Goal: Check status: Check status

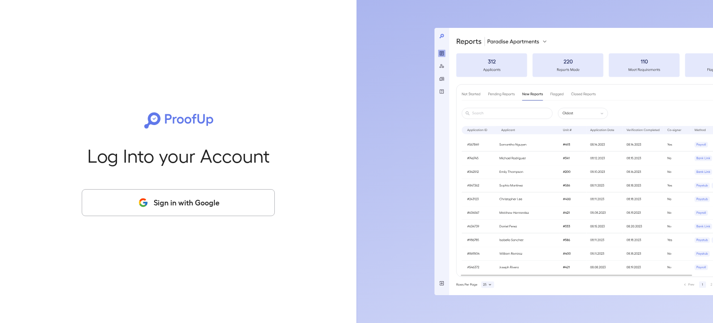
click at [239, 200] on button "Sign in with Google" at bounding box center [178, 202] width 193 height 27
click at [237, 209] on button "Sign in with Google" at bounding box center [178, 202] width 193 height 27
click at [174, 191] on button "Sign in with Google" at bounding box center [178, 202] width 193 height 27
click at [176, 194] on button "Sign in with Google" at bounding box center [178, 202] width 193 height 27
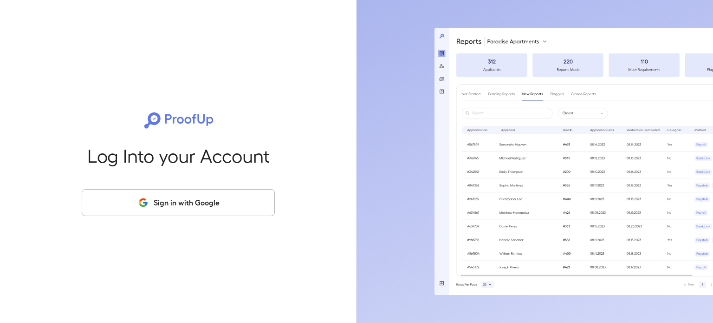
click at [180, 198] on button "Sign in with Google" at bounding box center [178, 202] width 193 height 27
click at [184, 202] on button "Sign in with Google" at bounding box center [178, 202] width 193 height 27
drag, startPoint x: 184, startPoint y: 202, endPoint x: 186, endPoint y: 207, distance: 5.0
click at [186, 207] on button "Sign in with Google" at bounding box center [178, 202] width 193 height 27
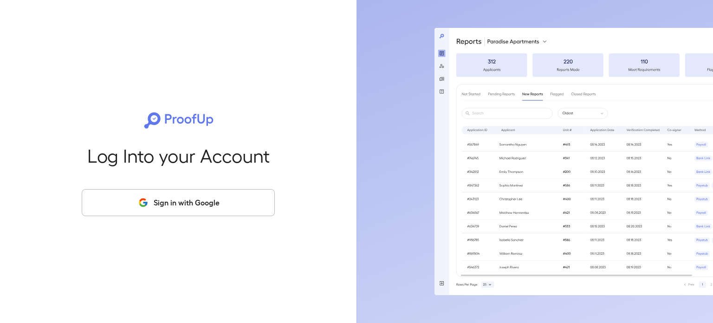
click at [186, 207] on button "Sign in with Google" at bounding box center [178, 202] width 193 height 27
click at [271, 83] on div "Log Into your Account Sign in with Google" at bounding box center [178, 161] width 327 height 323
click at [186, 219] on div "Log Into your Account Sign in with Google" at bounding box center [178, 161] width 327 height 323
click at [185, 211] on button "Sign in with Google" at bounding box center [178, 202] width 193 height 27
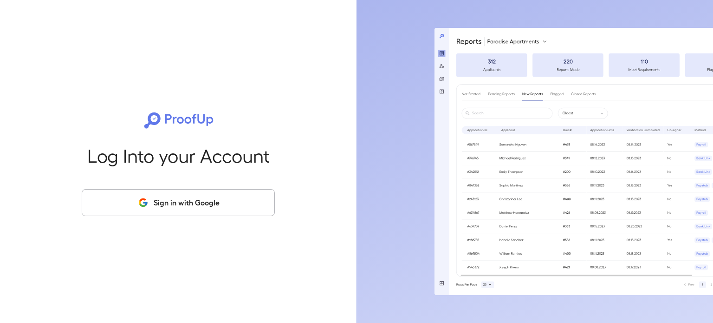
click at [229, 207] on button "Sign in with Google" at bounding box center [178, 202] width 193 height 27
click at [232, 204] on button "Sign in with Google" at bounding box center [178, 202] width 193 height 27
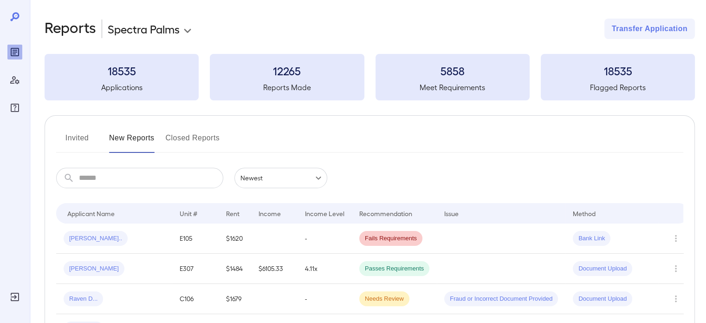
click at [181, 30] on body "**********" at bounding box center [353, 161] width 706 height 323
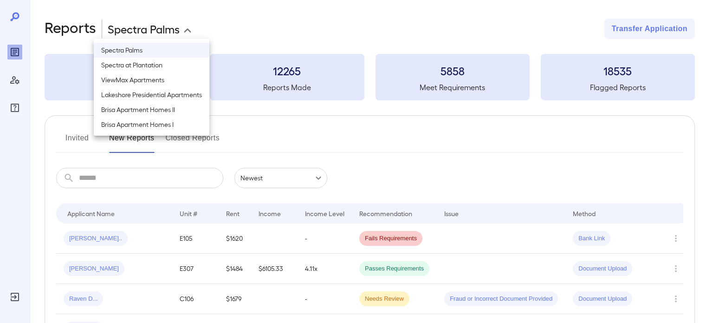
click at [177, 66] on li "Spectra at Plantation" at bounding box center [152, 65] width 116 height 15
type input "**********"
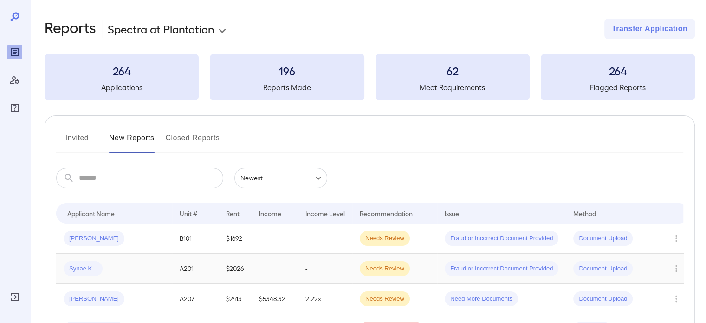
click at [245, 273] on td "$2026" at bounding box center [235, 268] width 33 height 30
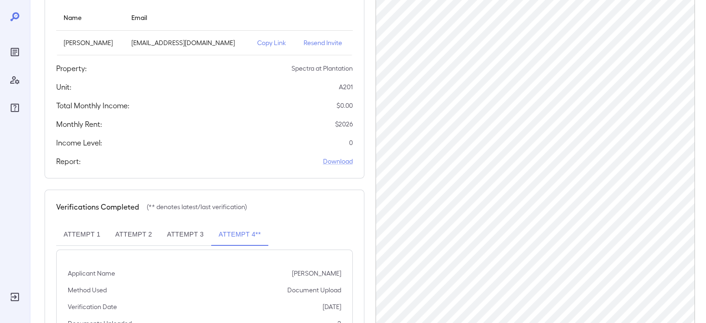
scroll to position [193, 0]
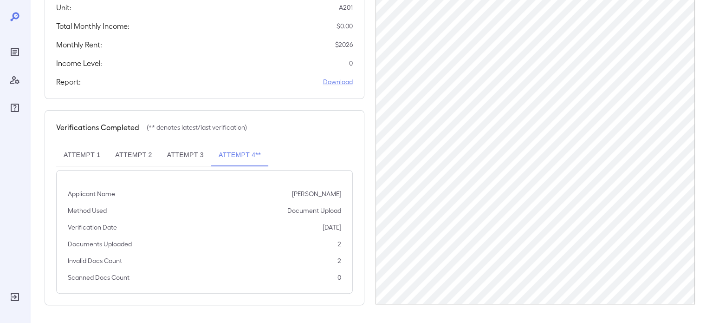
click at [242, 154] on button "Attempt 4**" at bounding box center [239, 155] width 57 height 22
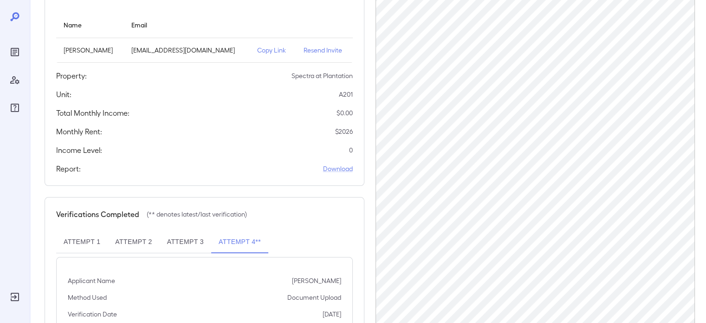
scroll to position [7, 0]
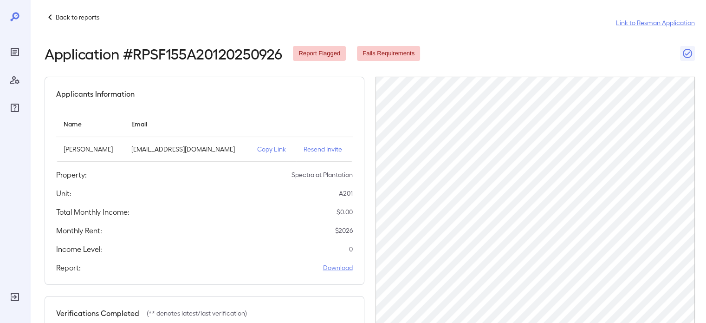
click at [258, 149] on p "Copy Link" at bounding box center [273, 148] width 32 height 9
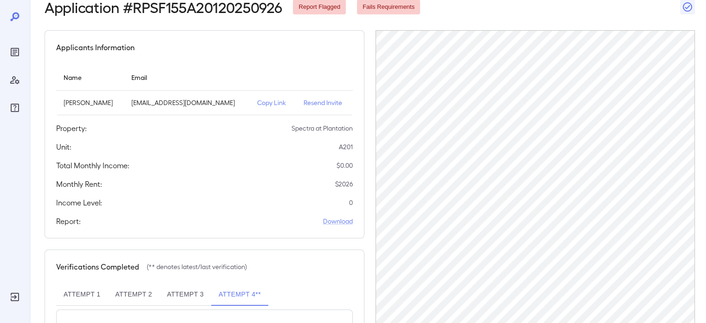
scroll to position [193, 0]
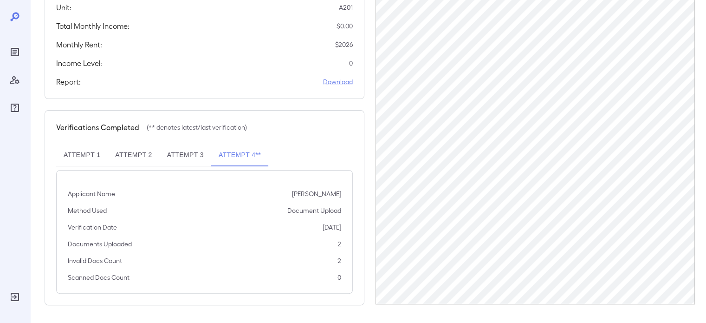
click at [189, 152] on button "Attempt 3" at bounding box center [186, 155] width 52 height 22
click at [254, 158] on button "Attempt 4**" at bounding box center [239, 155] width 57 height 22
click at [304, 161] on div "Attempt 1 Attempt 2 Attempt 3 Attempt 4**" at bounding box center [204, 155] width 297 height 22
